Goal: Task Accomplishment & Management: Use online tool/utility

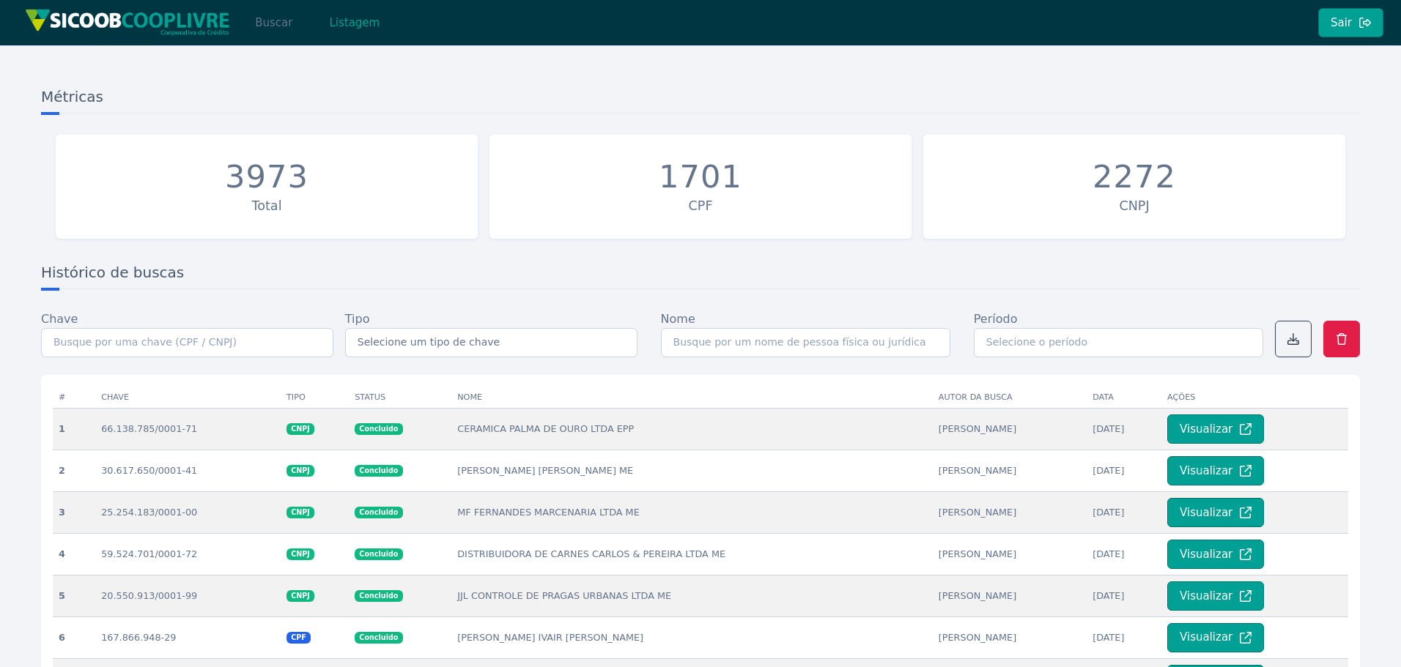
click at [284, 23] on button "Buscar" at bounding box center [273, 22] width 62 height 29
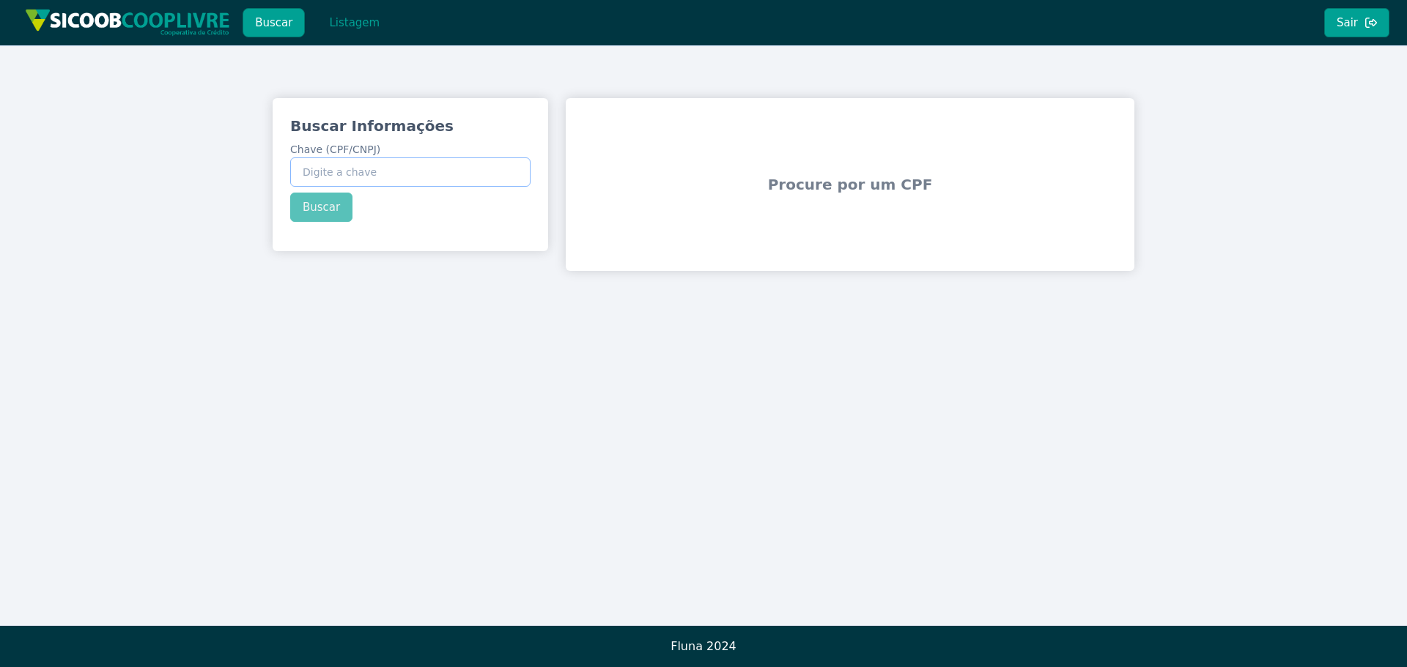
click at [439, 177] on input "Chave (CPF/CNPJ)" at bounding box center [410, 172] width 240 height 29
paste input "36.013.968/0001-08"
type input "36.013.968/0001-08"
click at [336, 215] on button "Buscar" at bounding box center [321, 207] width 62 height 29
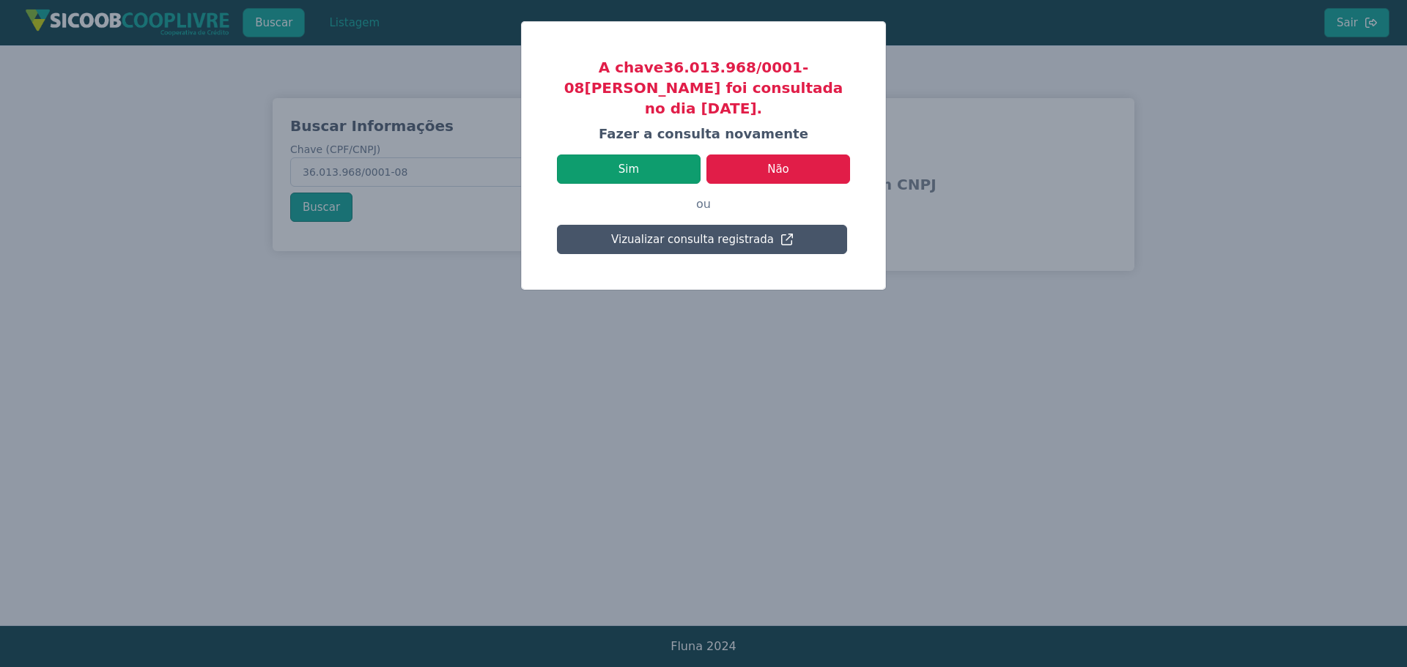
click at [678, 157] on button "Sim" at bounding box center [629, 169] width 144 height 29
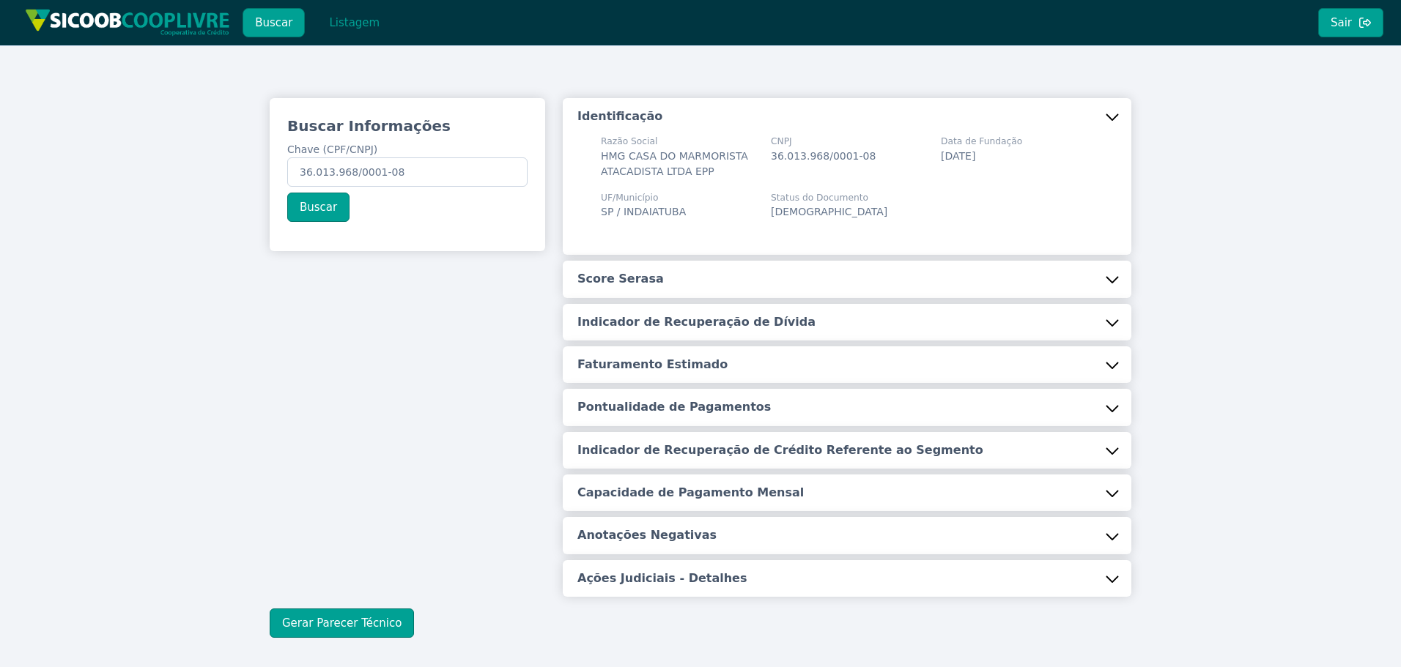
click at [735, 285] on button "Score Serasa" at bounding box center [847, 279] width 569 height 37
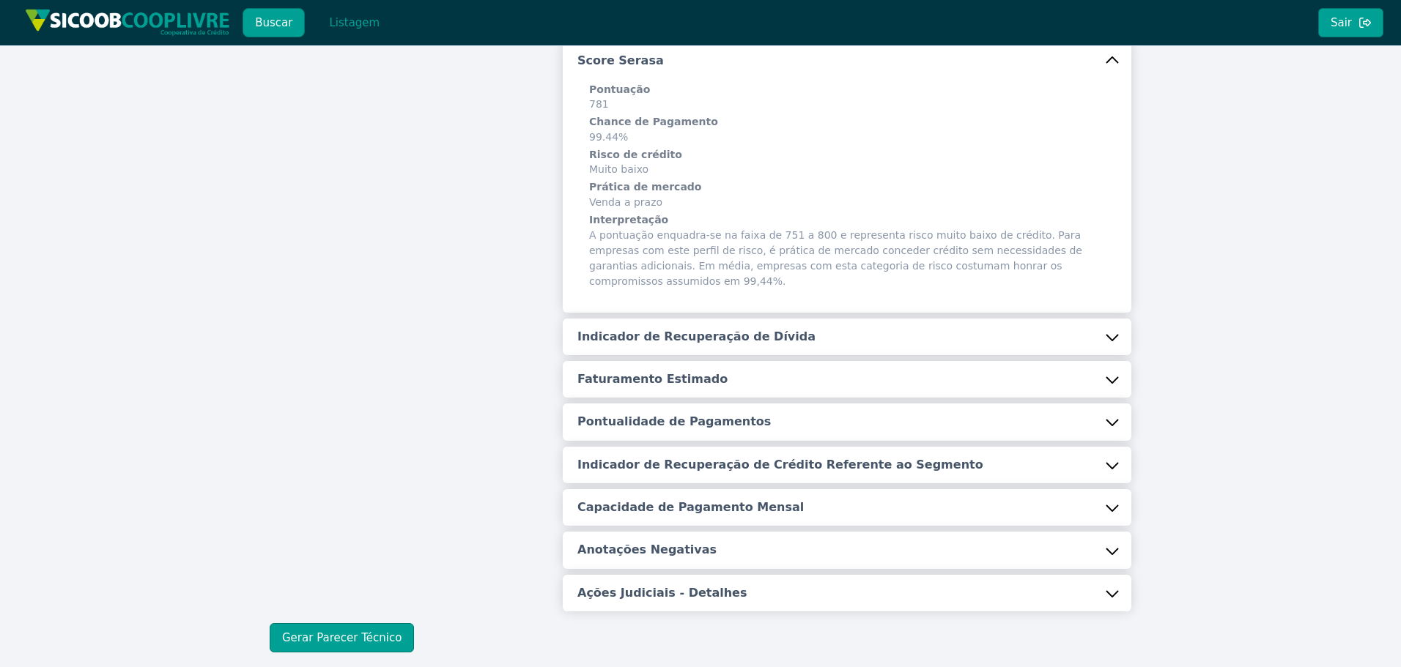
scroll to position [220, 0]
click at [718, 317] on button "Indicador de Recuperação de Dívida" at bounding box center [847, 335] width 569 height 37
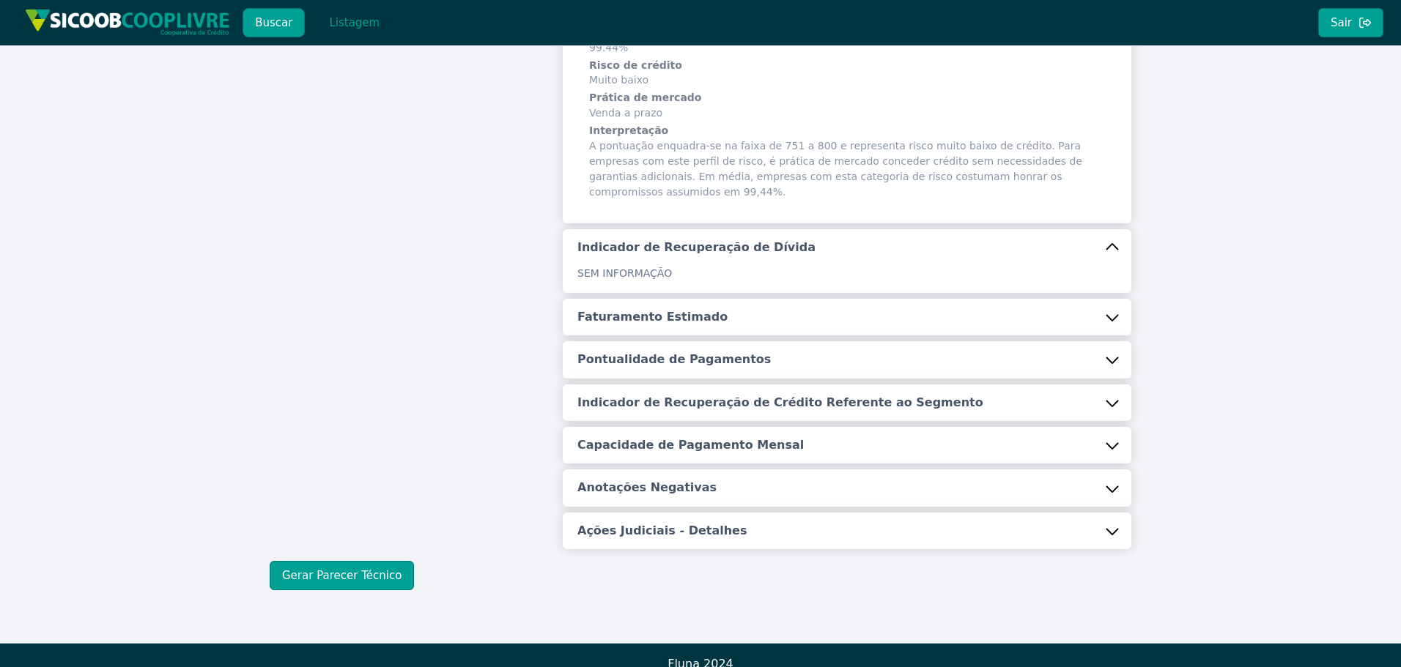
scroll to position [310, 0]
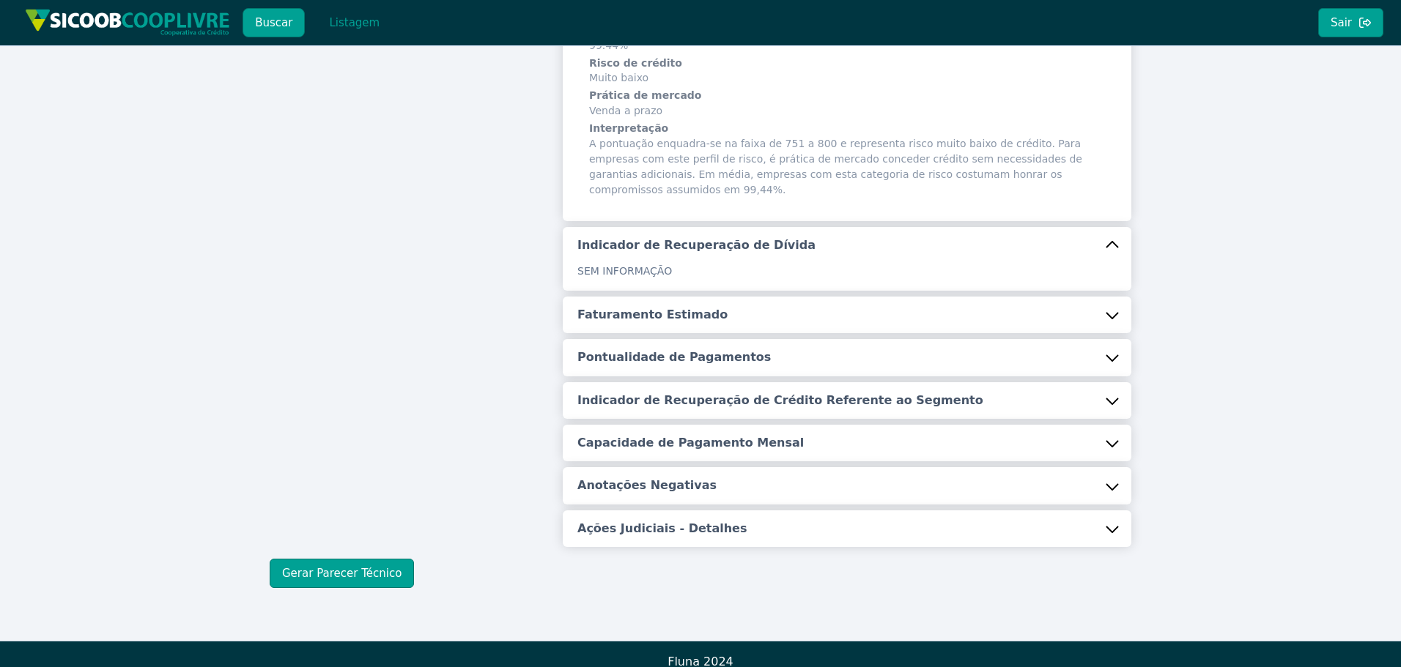
click at [711, 306] on button "Faturamento Estimado" at bounding box center [847, 315] width 569 height 37
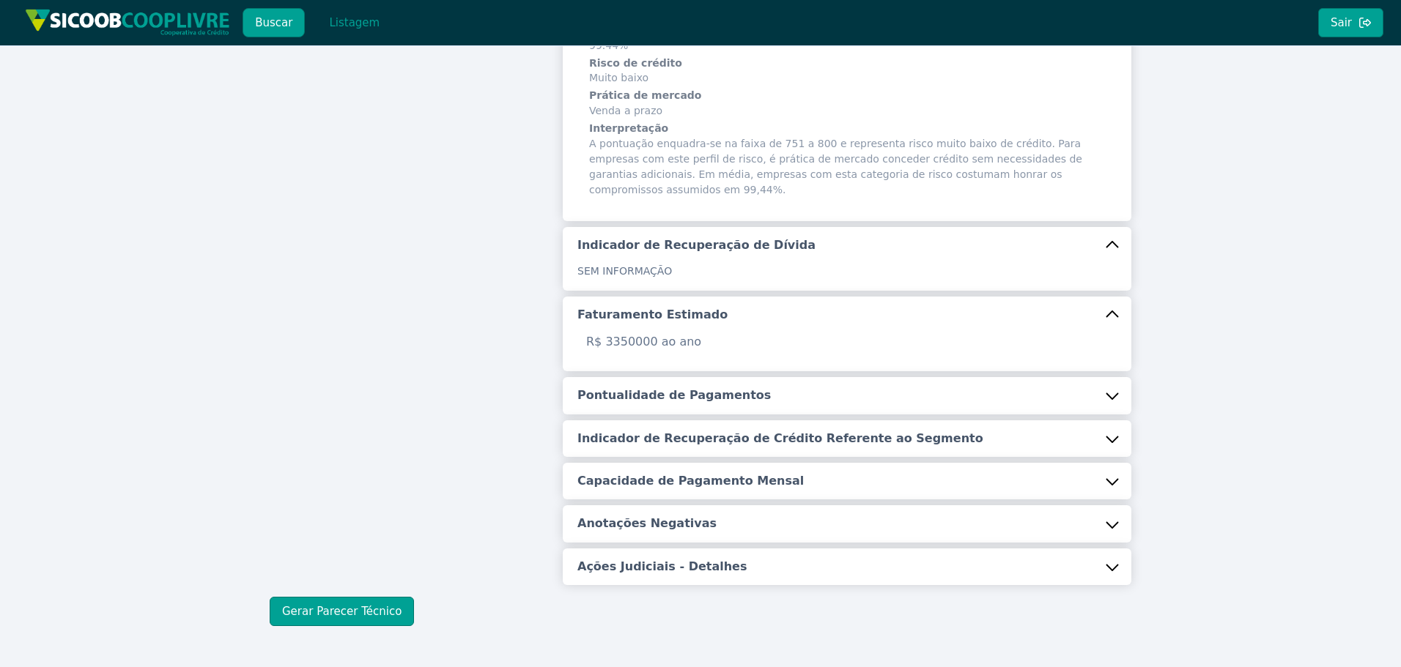
click at [703, 377] on button "Pontualidade de Pagamentos" at bounding box center [847, 395] width 569 height 37
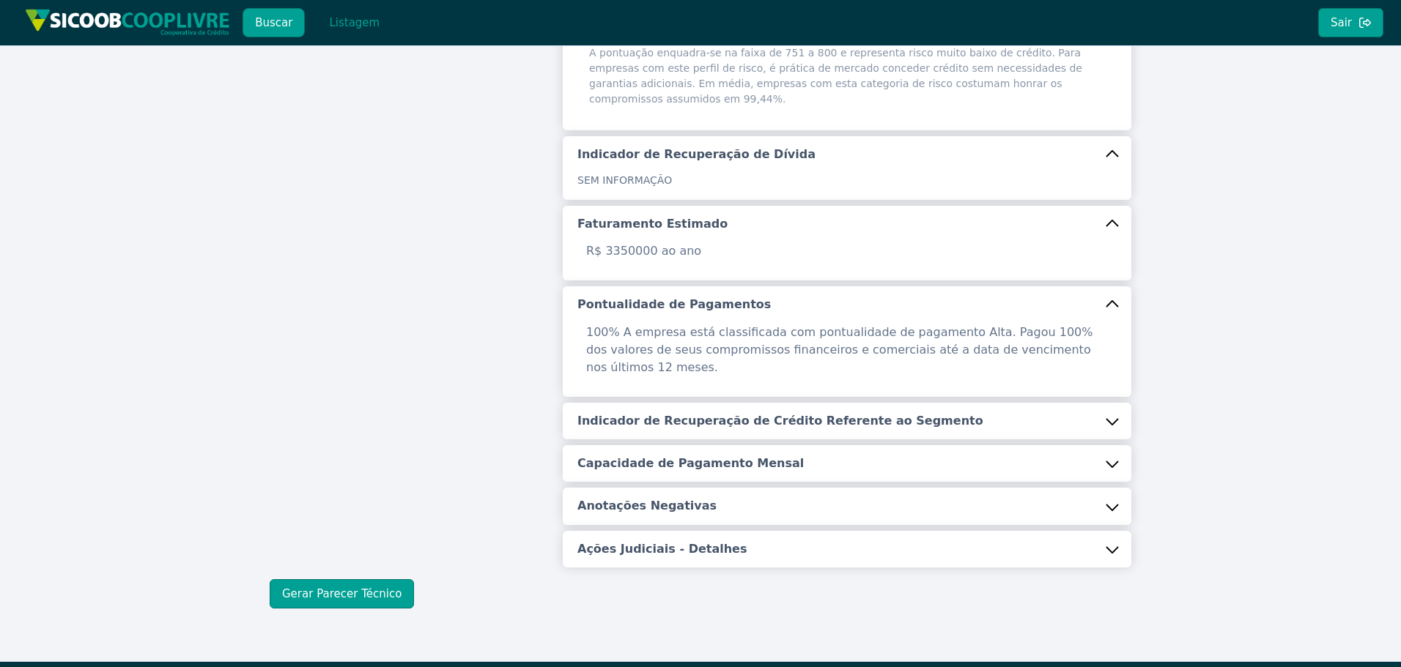
scroll to position [404, 0]
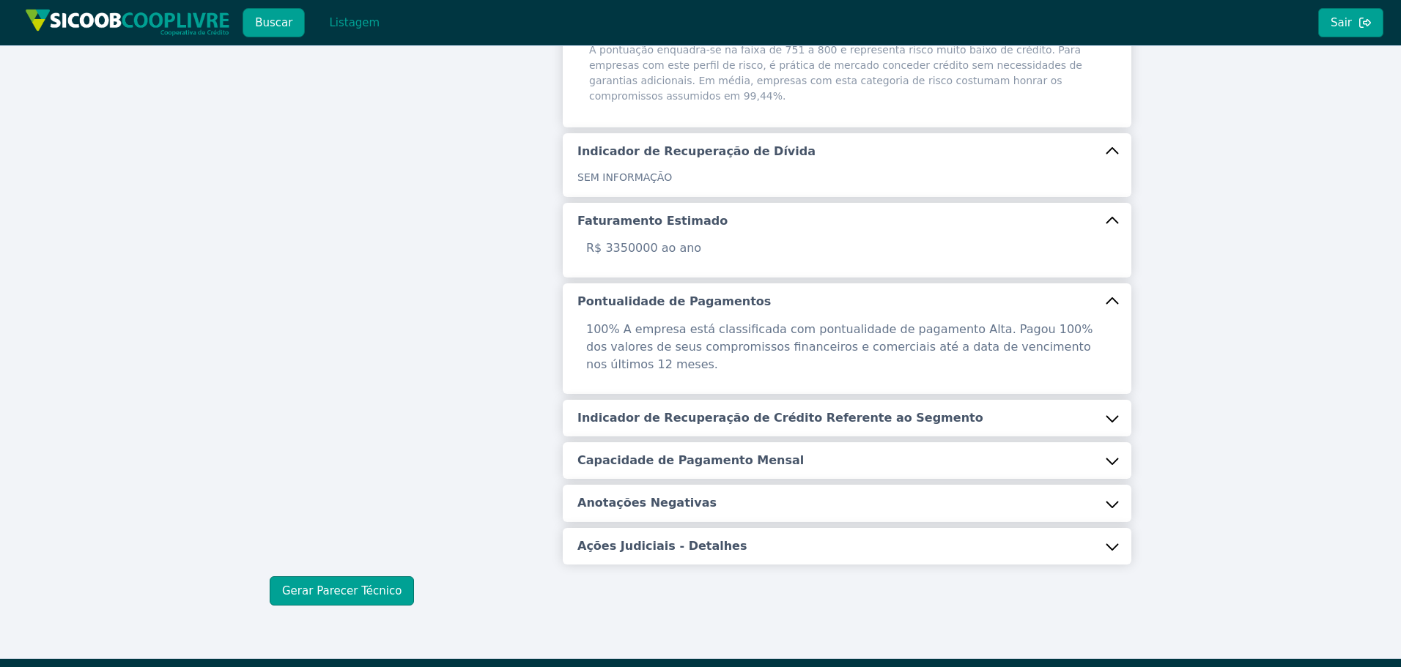
click at [700, 410] on h5 "Indicador de Recuperação de Crédito Referente ao Segmento" at bounding box center [780, 418] width 406 height 16
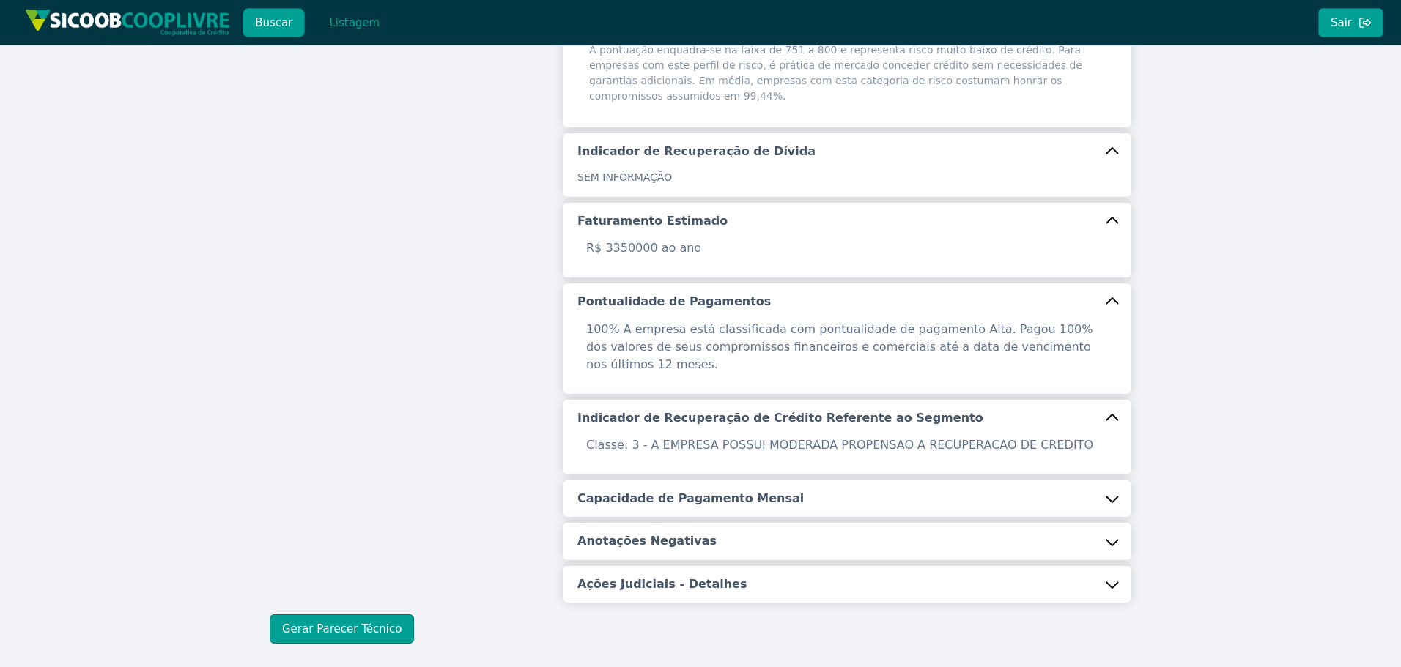
click at [679, 481] on button "Capacidade de Pagamento Mensal" at bounding box center [847, 499] width 569 height 37
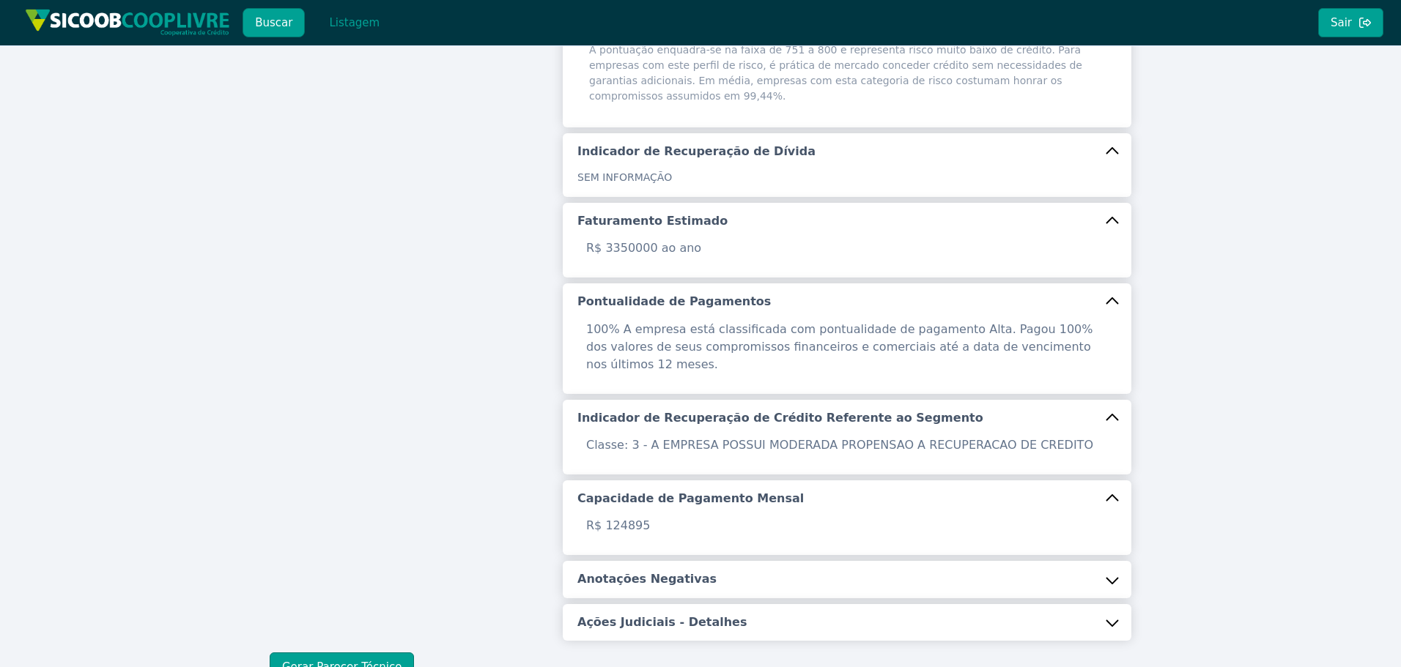
click at [688, 571] on h5 "Anotações Negativas" at bounding box center [646, 579] width 139 height 16
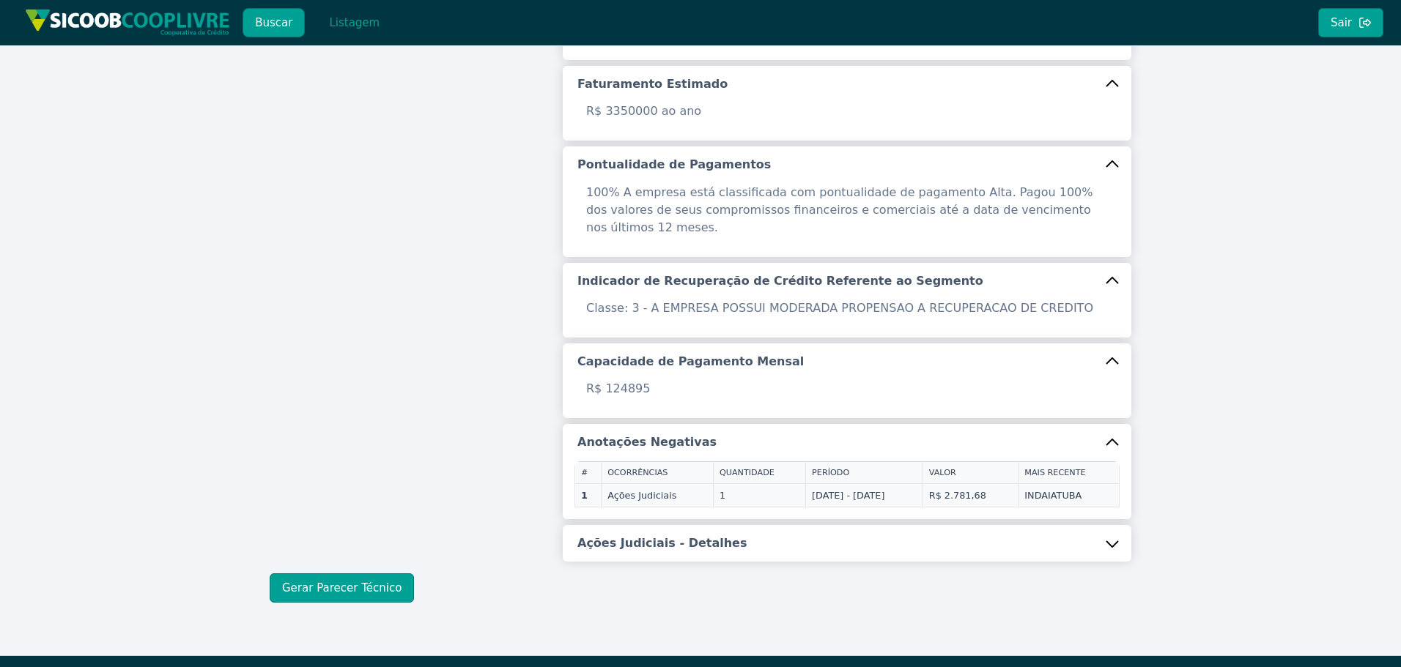
click at [721, 525] on button "Ações Judiciais - Detalhes" at bounding box center [847, 543] width 569 height 37
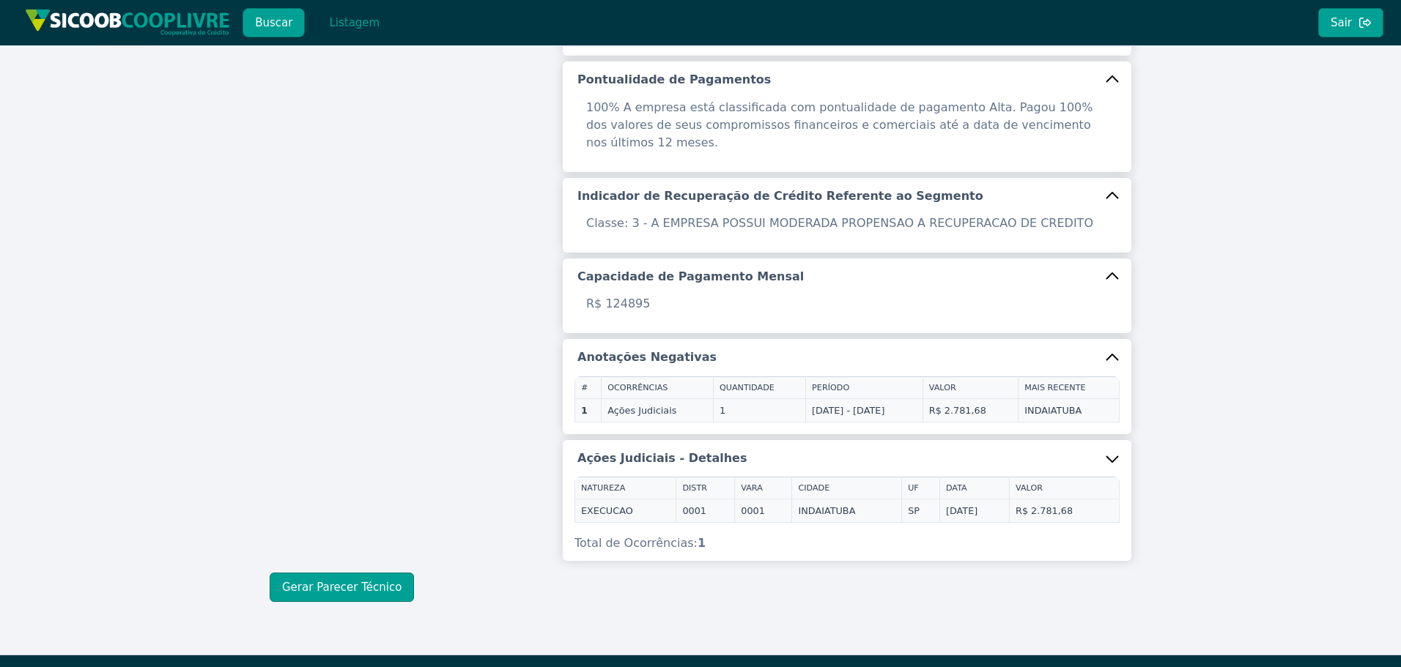
scroll to position [628, 0]
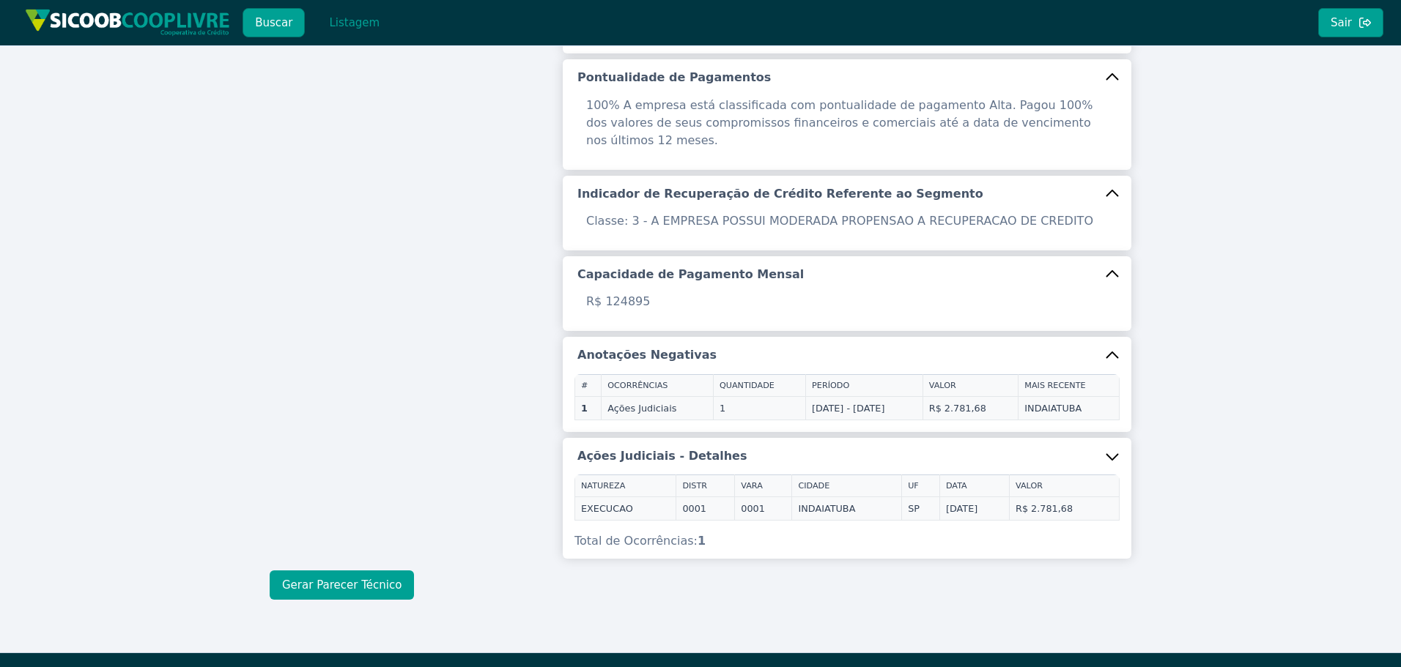
click at [352, 571] on button "Gerar Parecer Técnico" at bounding box center [342, 585] width 144 height 29
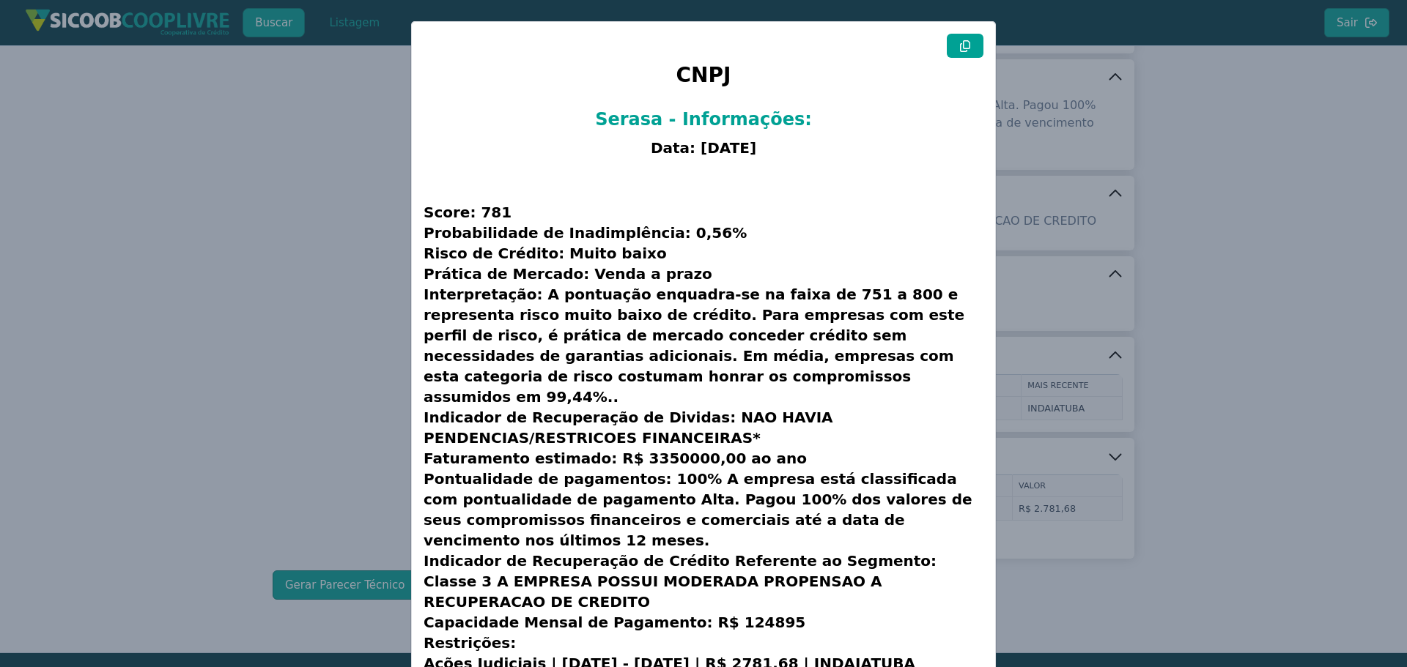
click at [963, 40] on icon at bounding box center [965, 46] width 12 height 12
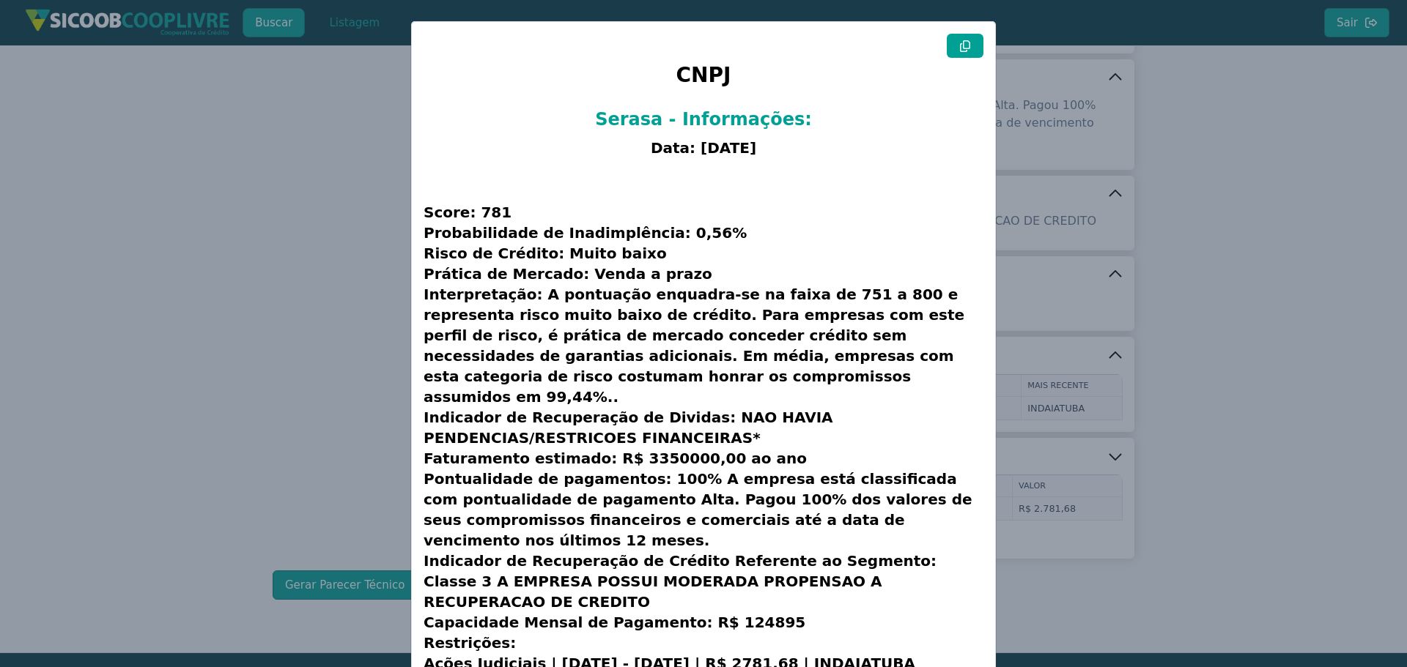
click at [959, 43] on icon at bounding box center [965, 46] width 12 height 12
click at [201, 124] on modal-container "CNPJ Serasa - Informações: Data: 21/08/2025 Score: 781 Probabilidade de Inadimp…" at bounding box center [703, 333] width 1407 height 667
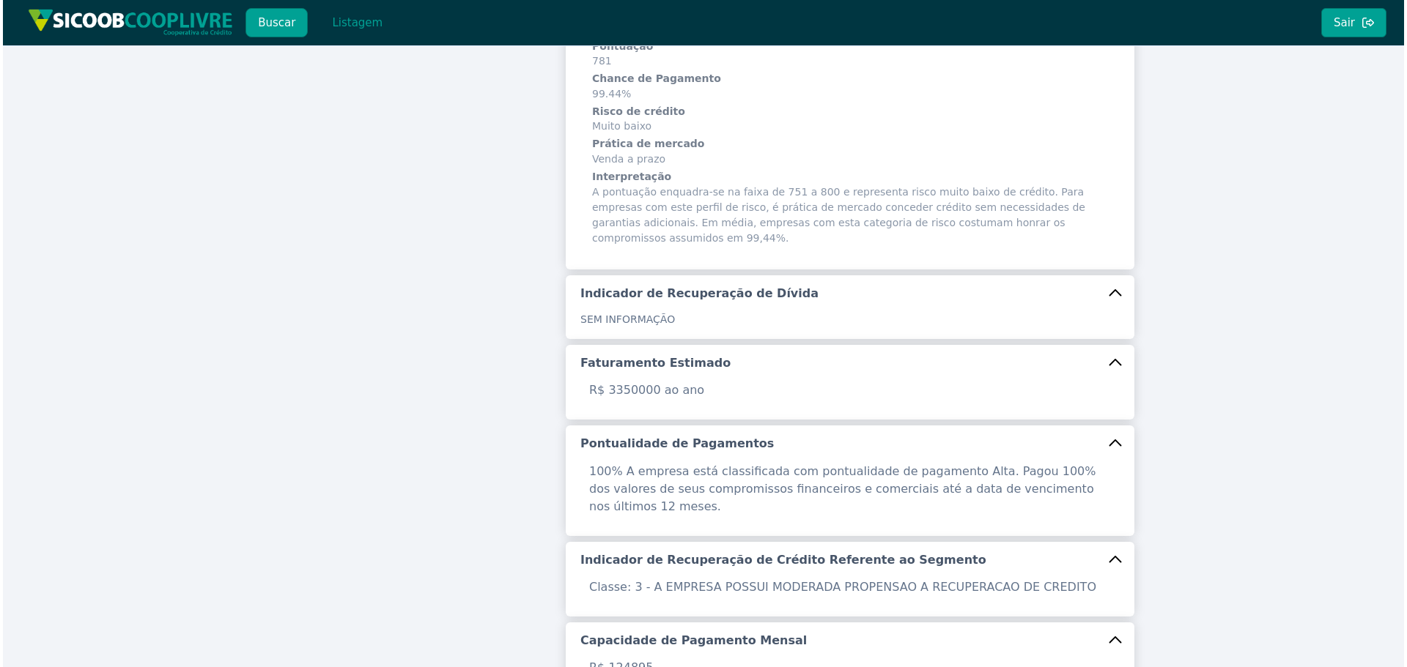
scroll to position [0, 0]
